Goal: Feedback & Contribution: Contribute content

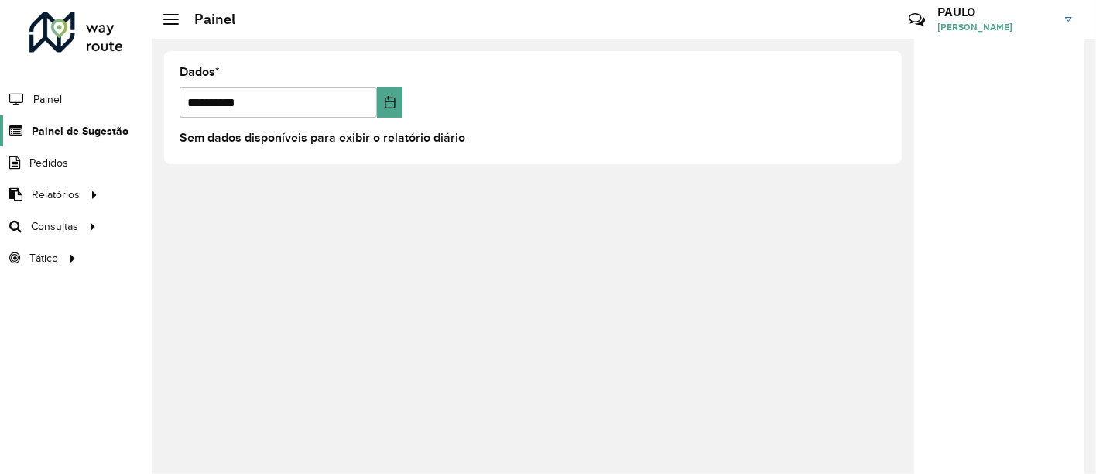
click at [118, 133] on font "Painel de Sugestão" at bounding box center [80, 131] width 97 height 12
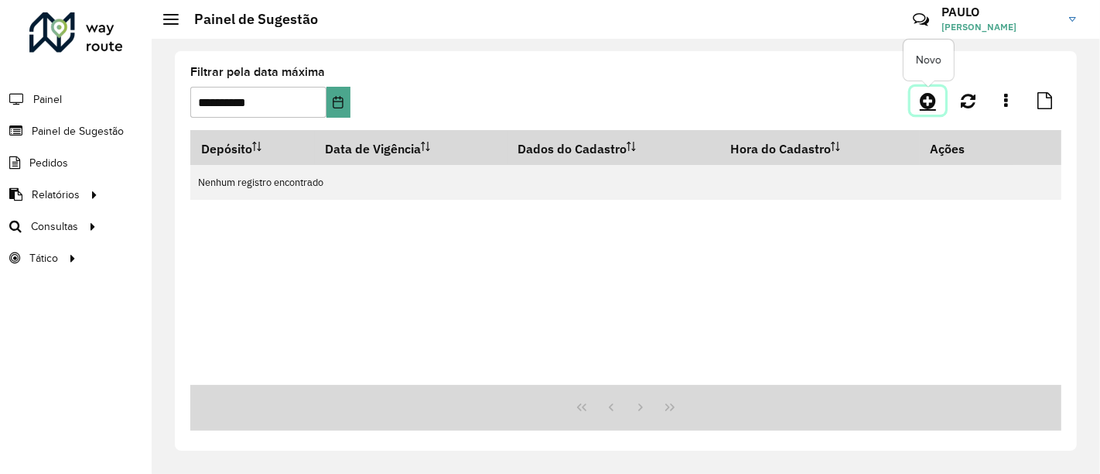
click at [925, 99] on icon at bounding box center [928, 100] width 16 height 19
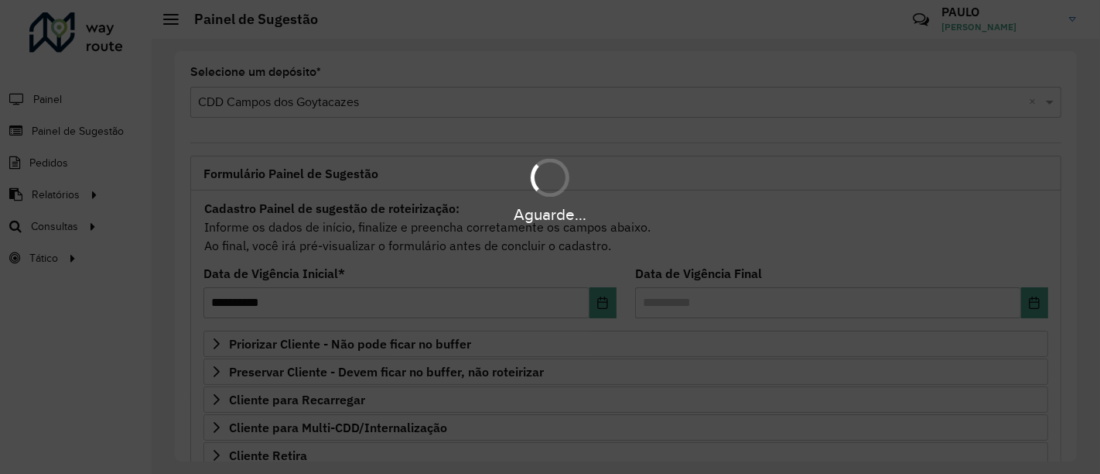
click at [93, 157] on hb-app "**********" at bounding box center [550, 237] width 1100 height 474
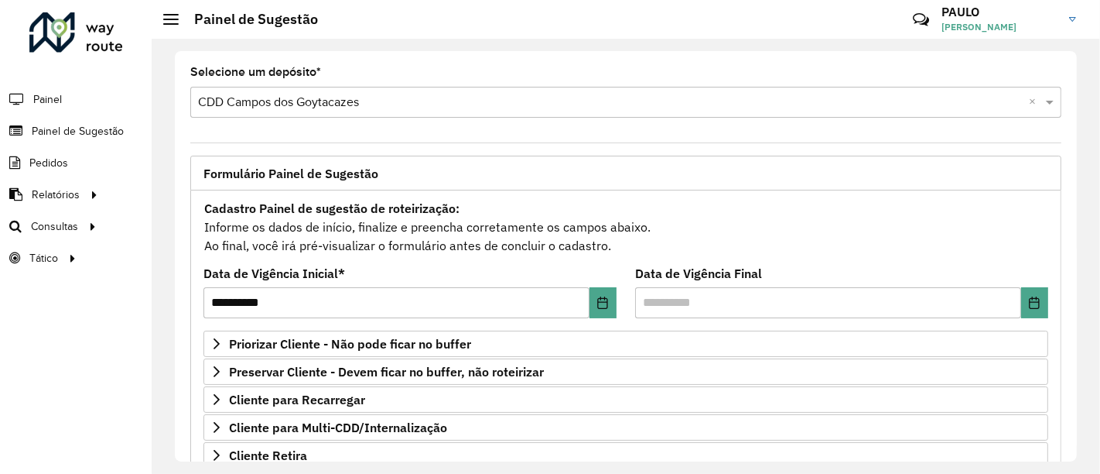
click at [74, 159] on li "Pedidos" at bounding box center [76, 163] width 152 height 32
click at [50, 166] on font "Pedidos" at bounding box center [49, 162] width 40 height 12
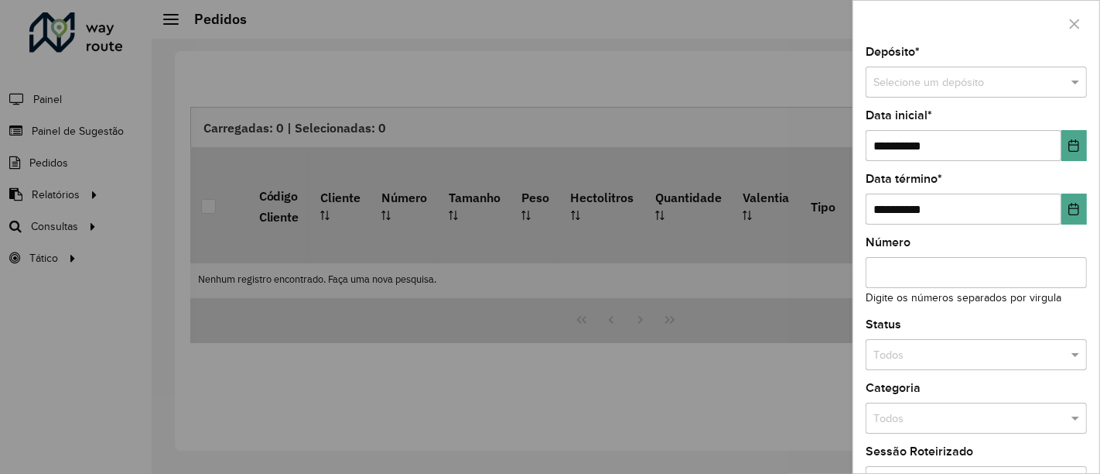
click at [81, 122] on div at bounding box center [550, 237] width 1100 height 474
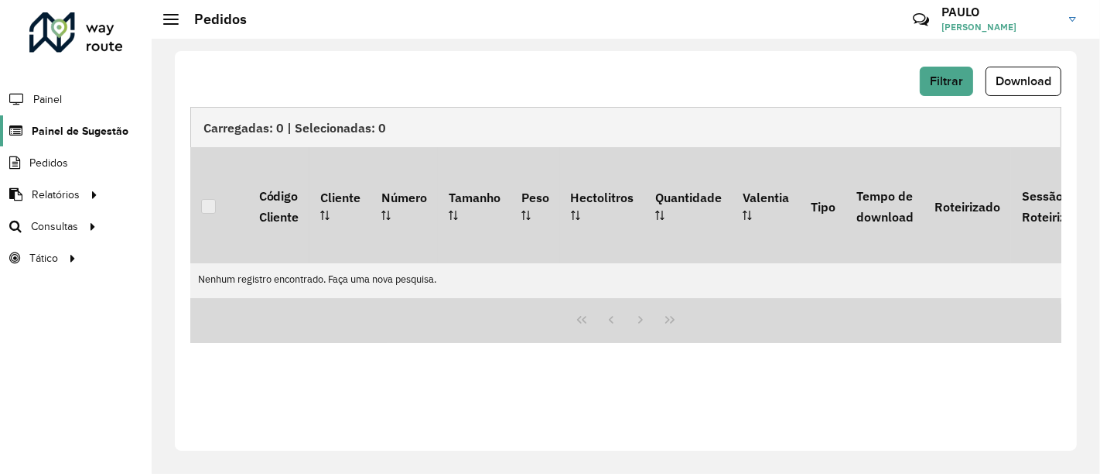
click at [77, 125] on font "Painel de Sugestão" at bounding box center [80, 131] width 97 height 12
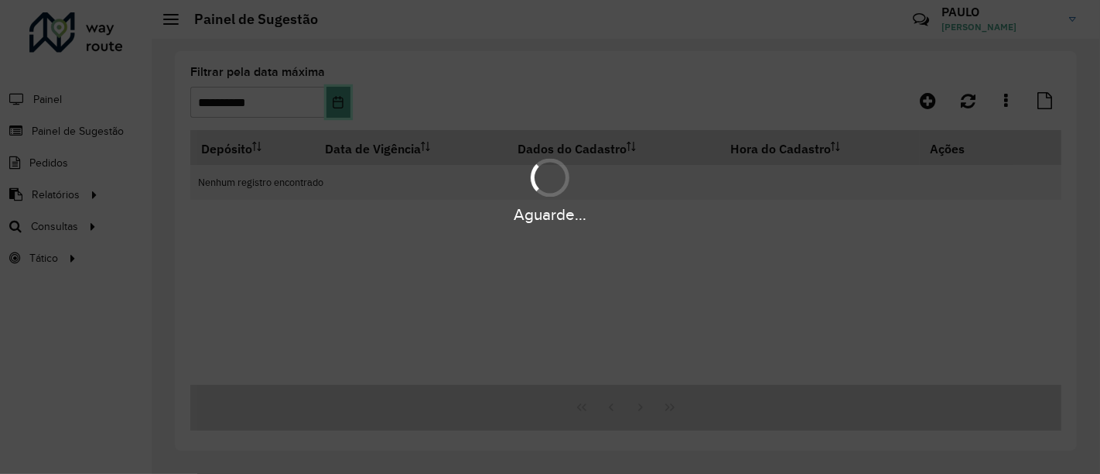
click at [336, 102] on icon "Escolha a data" at bounding box center [338, 102] width 12 height 12
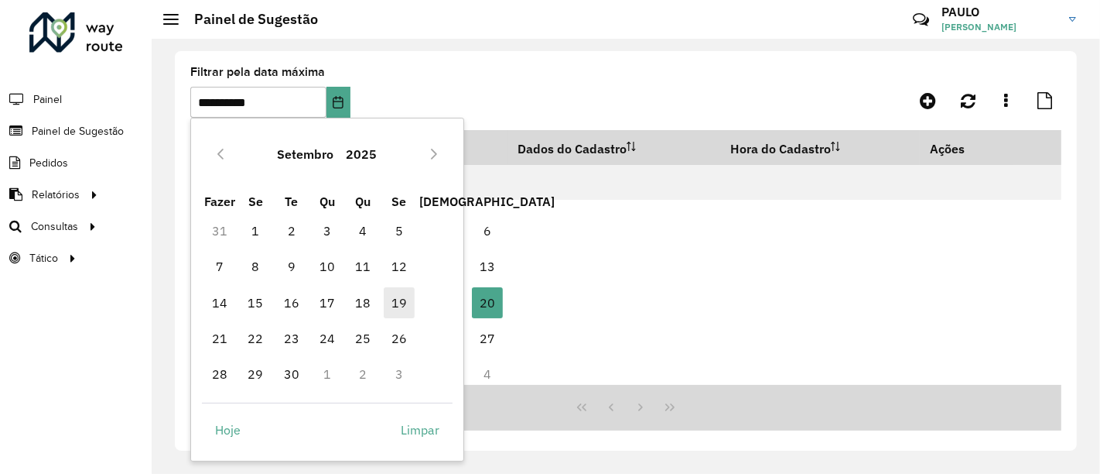
click at [394, 303] on font "19" at bounding box center [399, 302] width 15 height 15
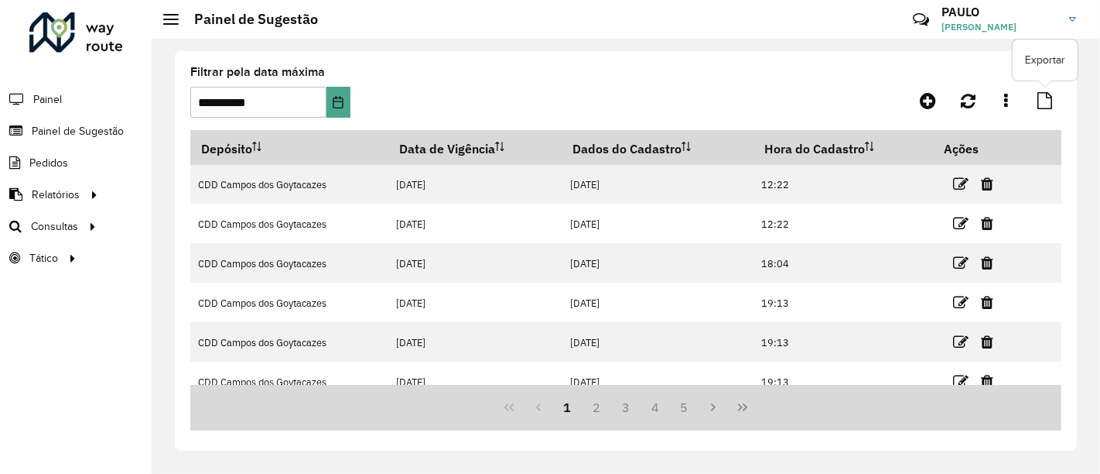
click at [1039, 91] on link at bounding box center [1044, 101] width 33 height 28
click at [330, 104] on button "Escolha a data" at bounding box center [339, 102] width 24 height 31
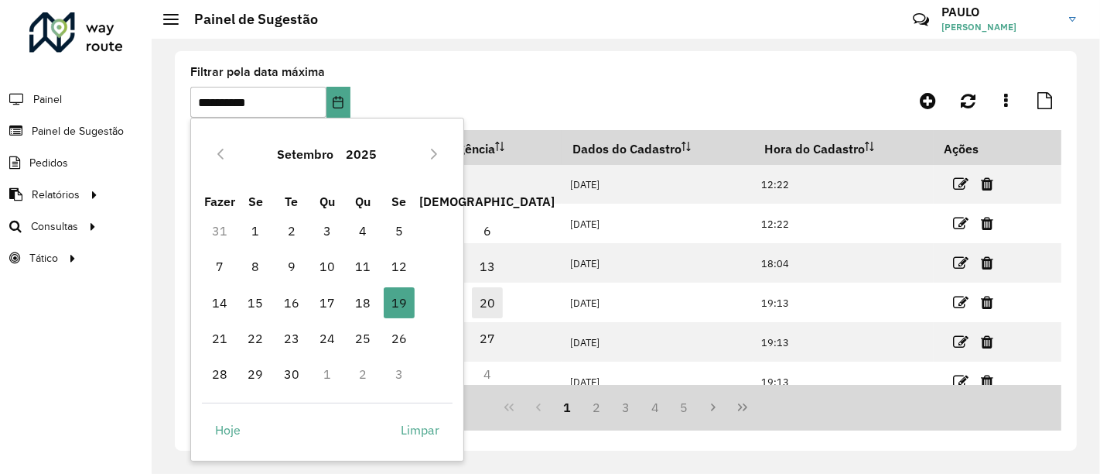
click at [472, 297] on span "20" at bounding box center [487, 302] width 31 height 31
type input "**********"
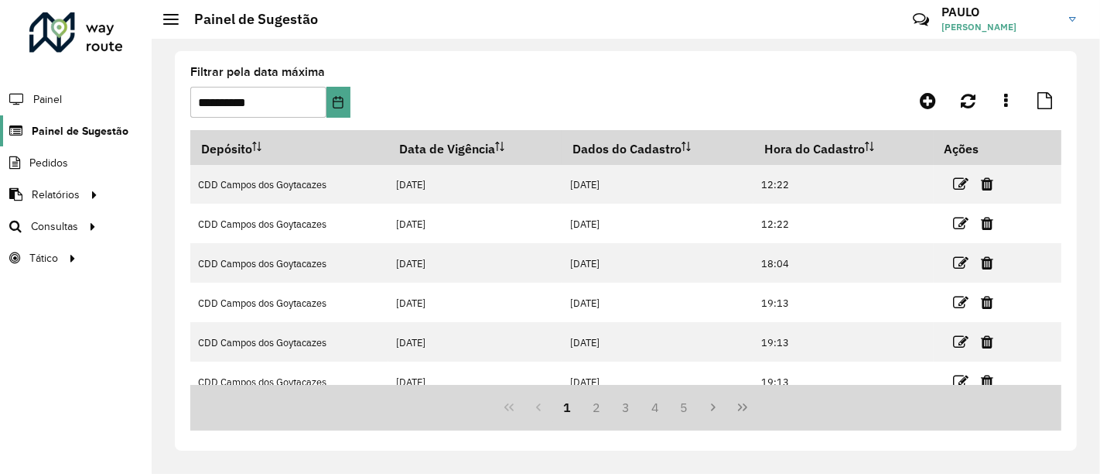
click at [75, 128] on font "Painel de Sugestão" at bounding box center [80, 131] width 97 height 12
click at [51, 93] on font "Painel" at bounding box center [49, 99] width 32 height 12
click at [84, 135] on font "Painel de Sugestão" at bounding box center [80, 131] width 97 height 12
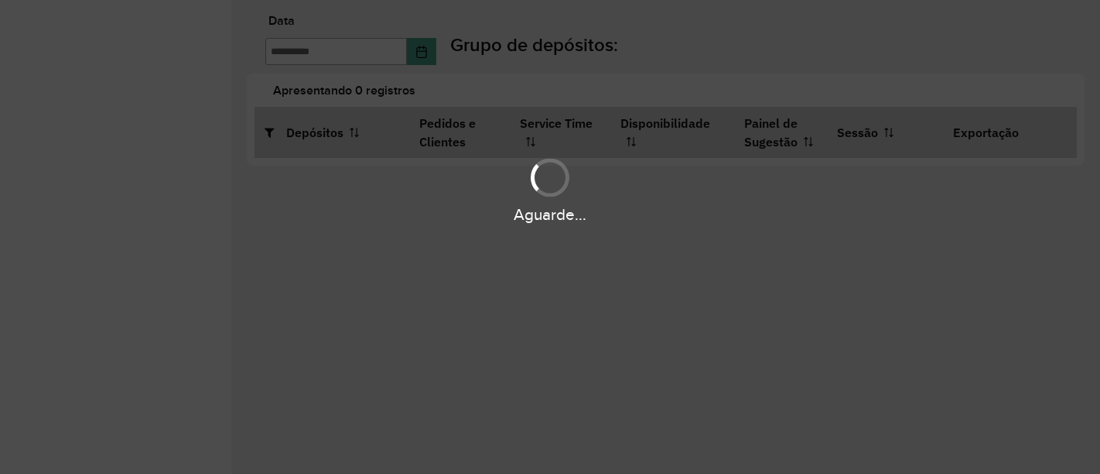
type input "**********"
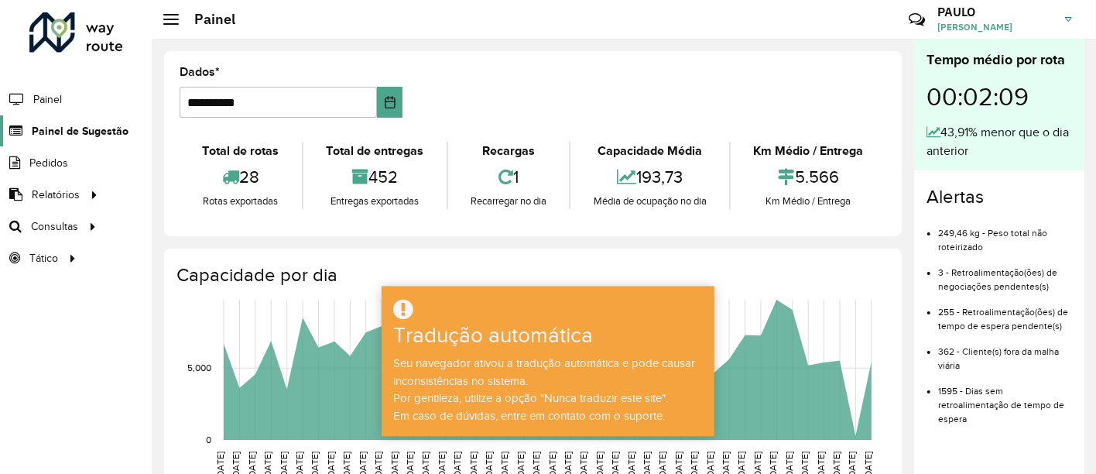
click at [97, 125] on font "Painel de Sugestão" at bounding box center [80, 131] width 97 height 12
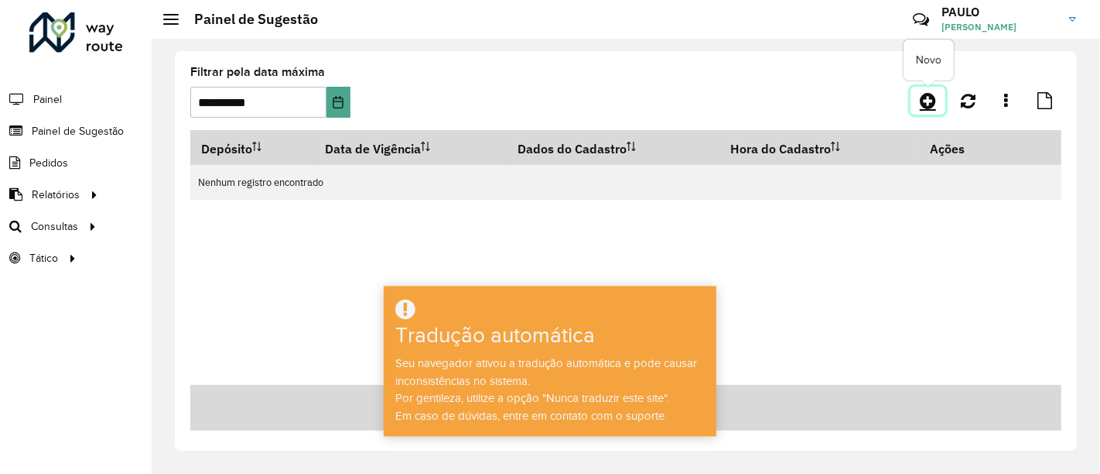
click at [925, 96] on icon at bounding box center [928, 100] width 16 height 19
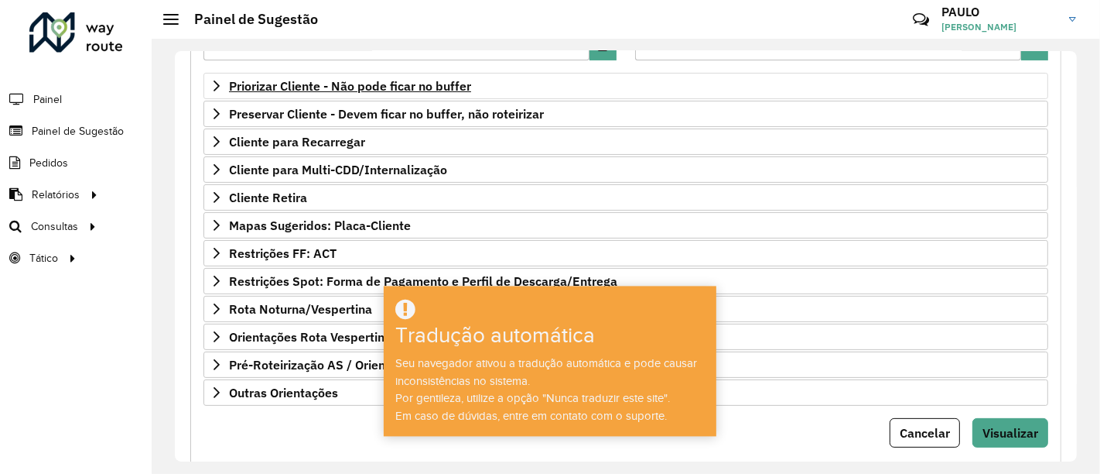
scroll to position [290, 0]
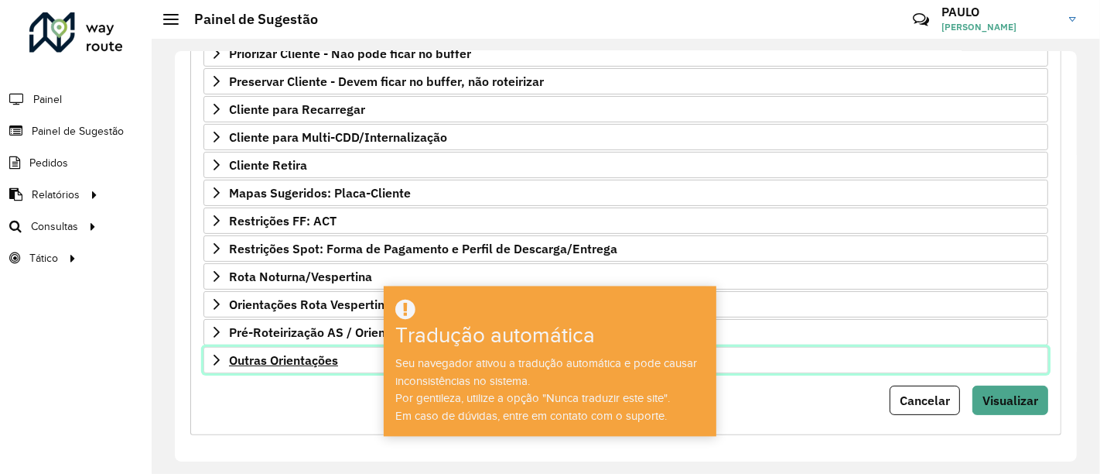
click at [298, 352] on font "Outras Orientações" at bounding box center [283, 359] width 109 height 15
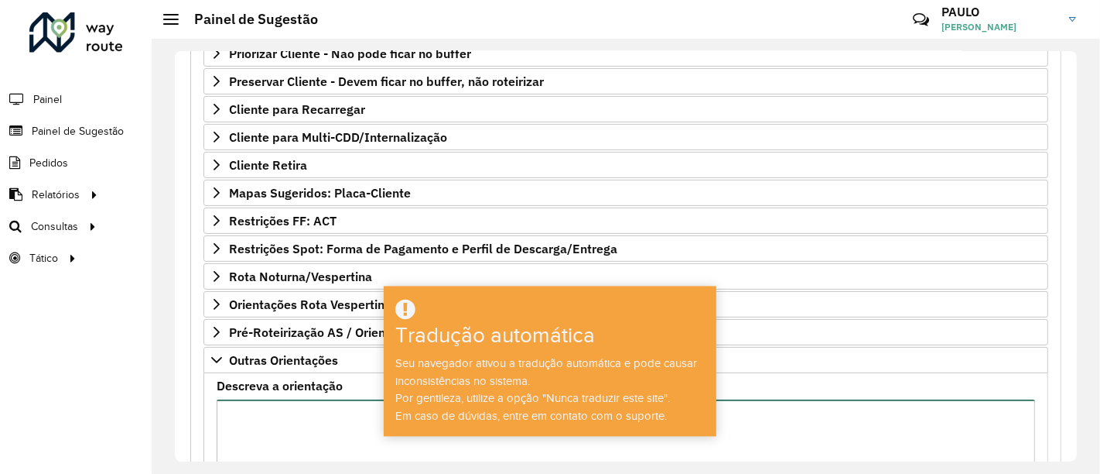
click at [310, 412] on textarea "Descreva a orientação" at bounding box center [626, 464] width 819 height 131
paste textarea "**********"
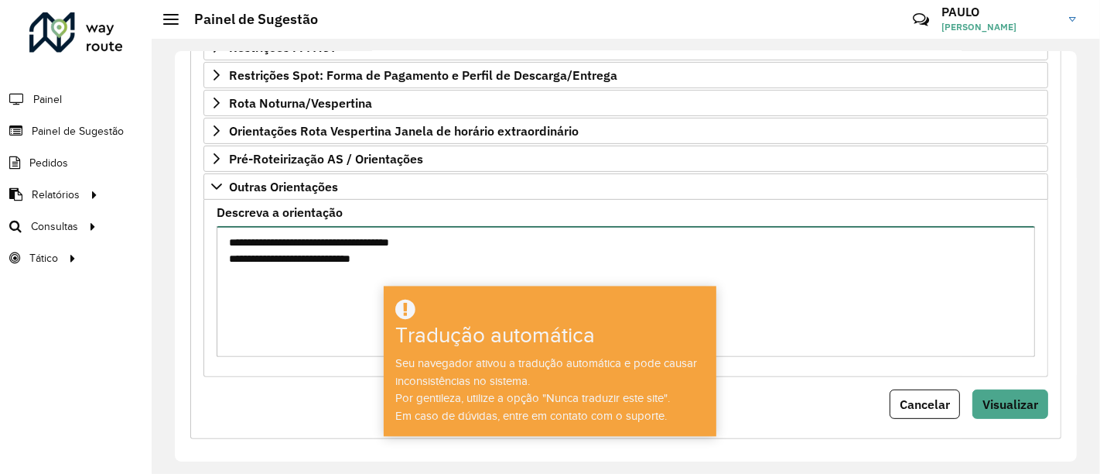
scroll to position [468, 0]
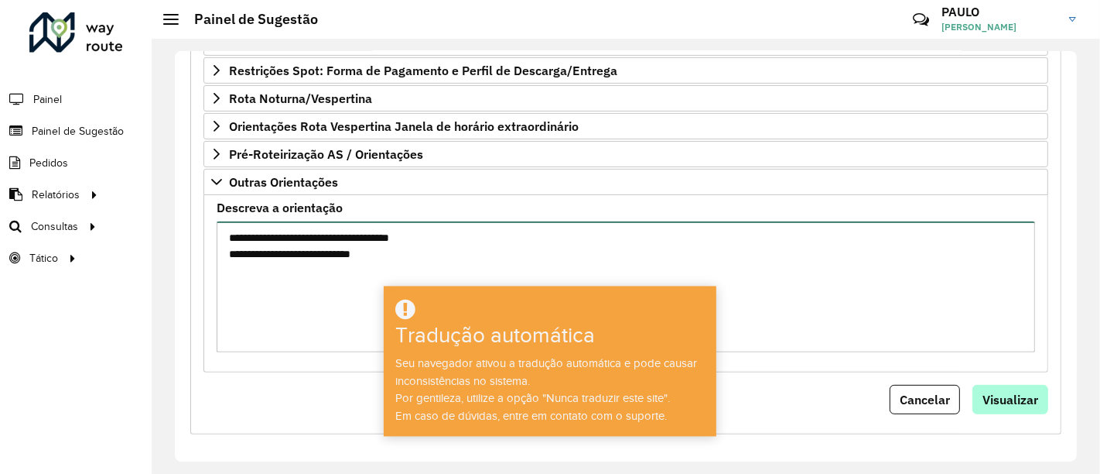
type textarea "**********"
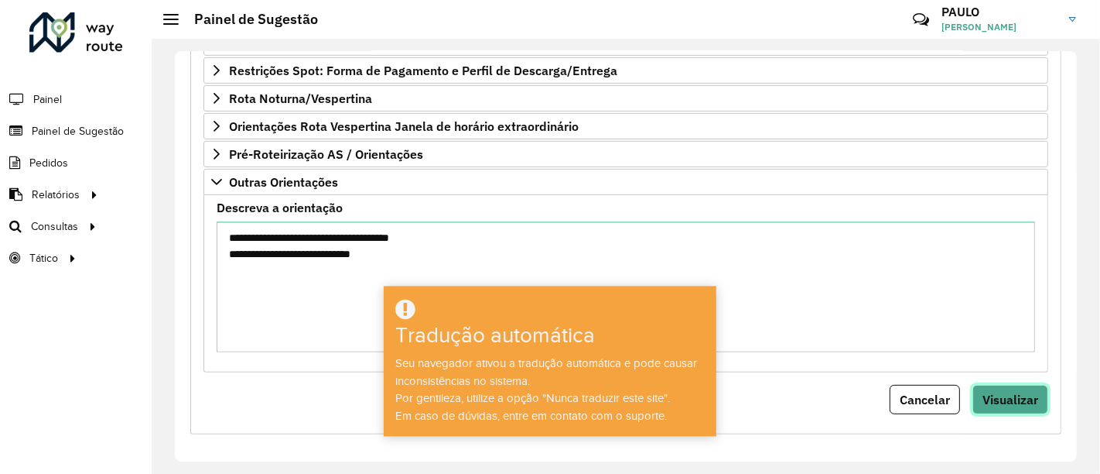
click at [1038, 395] on button "Visualizar" at bounding box center [1011, 399] width 76 height 29
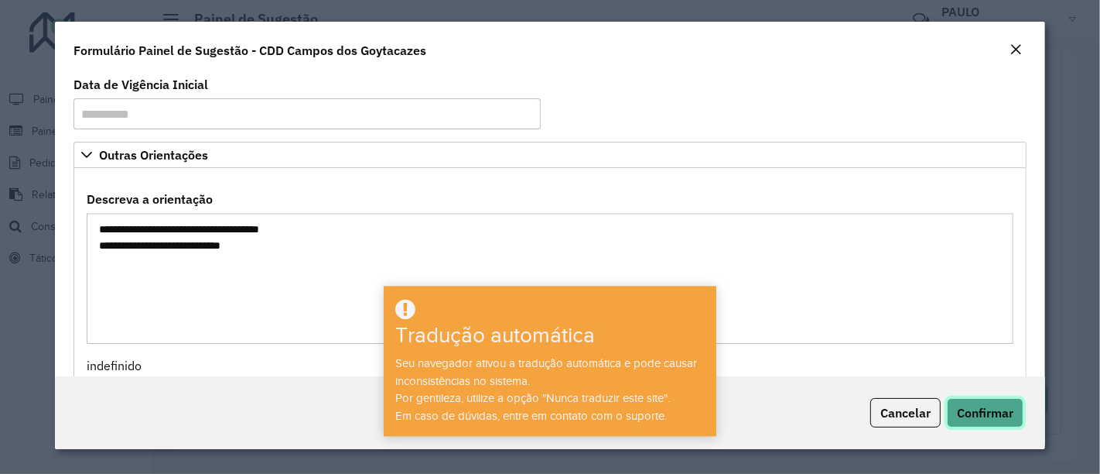
click at [994, 411] on font "Confirmar" at bounding box center [985, 412] width 56 height 15
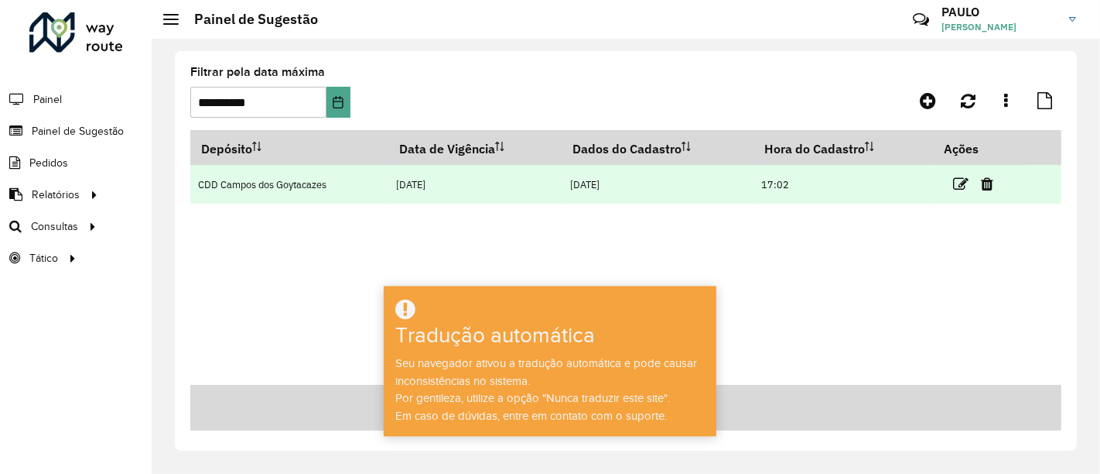
click at [561, 177] on td "20/09/2025" at bounding box center [474, 184] width 173 height 39
